Goal: Find specific page/section: Find specific page/section

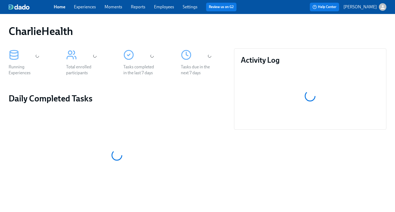
click at [163, 8] on link "Employees" at bounding box center [164, 6] width 20 height 5
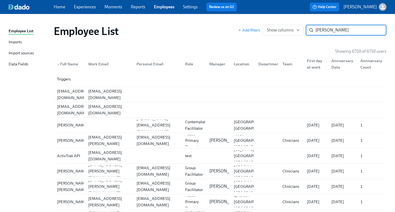
type input "[PERSON_NAME]"
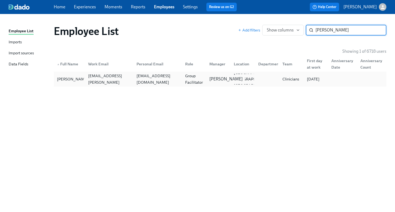
click at [212, 82] on p "[PERSON_NAME]" at bounding box center [225, 79] width 33 height 6
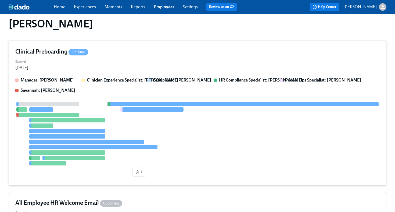
scroll to position [119, 0]
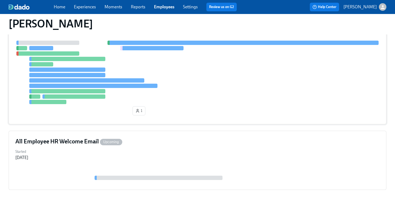
click at [246, 99] on div at bounding box center [197, 72] width 365 height 63
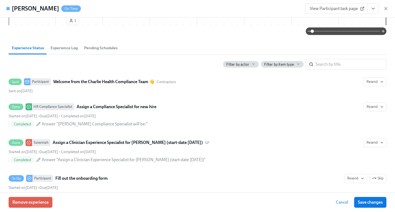
scroll to position [135, 0]
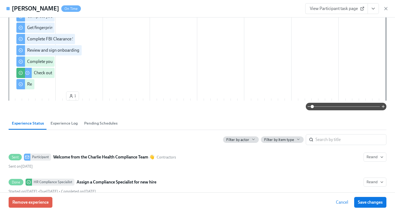
click at [338, 8] on span "View Participant task page" at bounding box center [336, 8] width 53 height 5
click at [386, 10] on icon "button" at bounding box center [385, 8] width 5 height 5
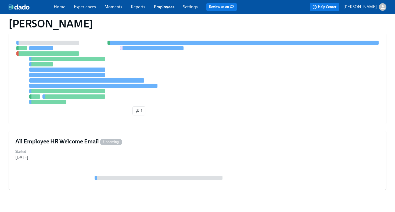
click at [160, 7] on link "Employees" at bounding box center [164, 6] width 20 height 5
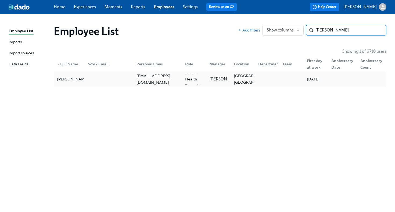
type input "[PERSON_NAME]"
click at [142, 83] on div "[EMAIL_ADDRESS][DOMAIN_NAME]" at bounding box center [156, 79] width 49 height 11
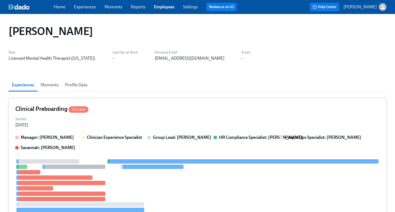
click at [149, 121] on div "Started [DATE]" at bounding box center [197, 121] width 365 height 13
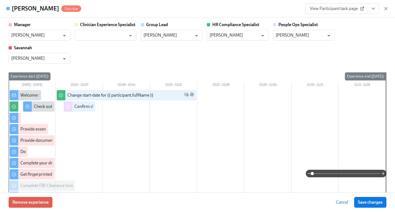
click at [339, 8] on span "View Participant task page" at bounding box center [336, 8] width 53 height 5
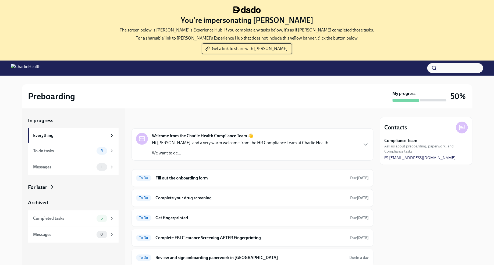
click at [245, 49] on span "Get a link to share with Jacqueline" at bounding box center [246, 48] width 81 height 5
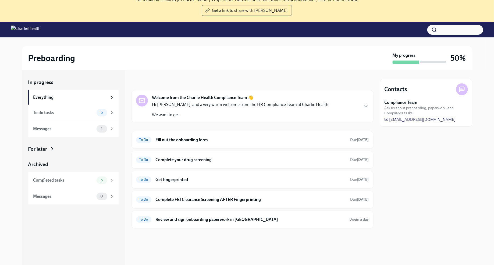
scroll to position [38, 0]
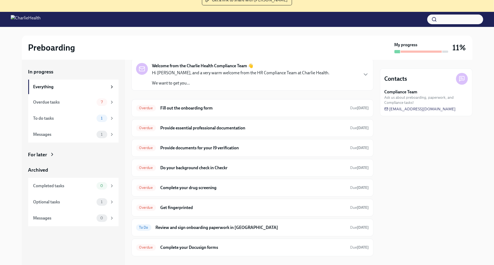
scroll to position [55, 0]
